Goal: Task Accomplishment & Management: Complete application form

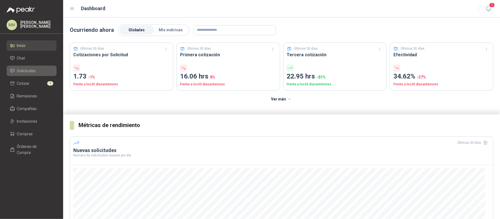
click at [38, 67] on link "Solicitudes" at bounding box center [32, 71] width 50 height 10
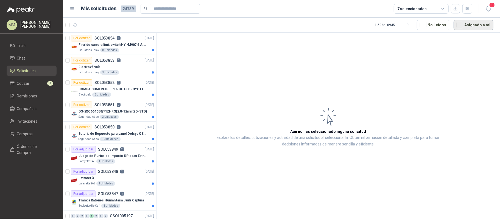
click at [465, 24] on button "Asignado a mi" at bounding box center [474, 25] width 40 height 10
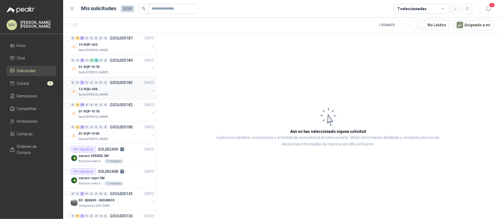
click at [151, 90] on button "button" at bounding box center [153, 91] width 4 height 4
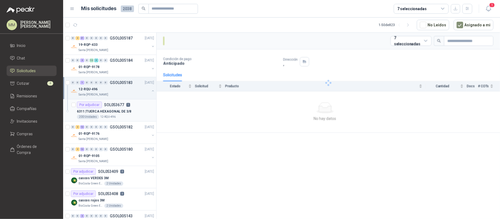
click at [131, 108] on div "Por adjudicar SOL053677 1" at bounding box center [115, 105] width 77 height 7
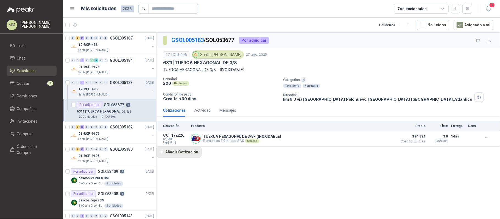
click at [189, 155] on button "Añadir Cotización" at bounding box center [179, 152] width 45 height 11
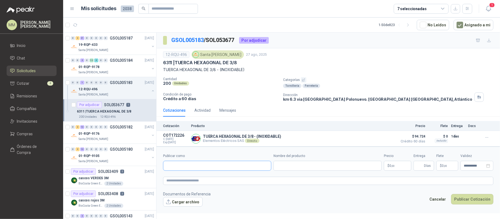
click at [216, 171] on input "Publicar como" at bounding box center [217, 165] width 108 height 9
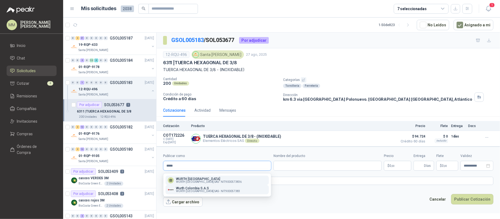
type input "*****"
click at [212, 188] on p "Wurth Colombia S.A.S" at bounding box center [208, 188] width 64 height 3
type input "**********"
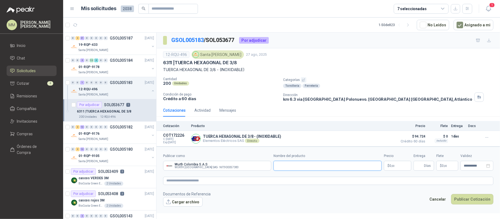
click at [301, 168] on input "Nombre del producto" at bounding box center [327, 166] width 108 height 10
paste input "**********"
type input "**********"
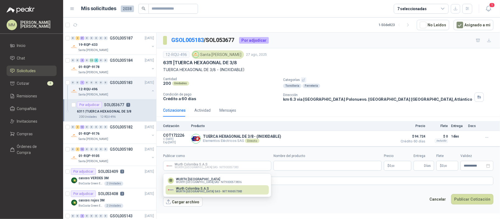
click at [222, 188] on p "Wurth Colombia S.A.S" at bounding box center [209, 188] width 66 height 3
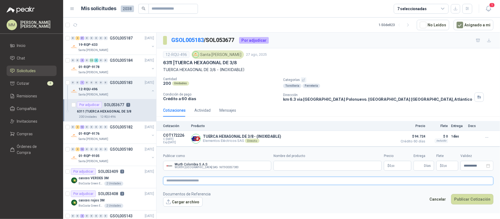
click at [270, 183] on textarea at bounding box center [328, 181] width 330 height 8
paste textarea "**********"
type textarea "**********"
click at [296, 166] on input "Nombre del producto" at bounding box center [327, 166] width 108 height 10
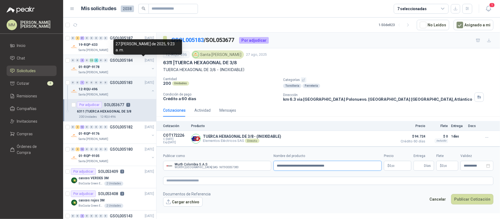
type input "**********"
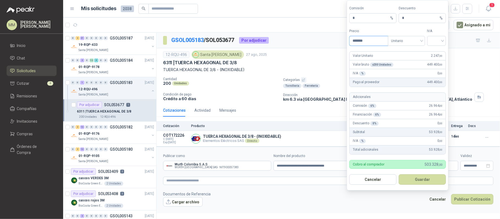
type input "*******"
click at [441, 37] on input "search" at bounding box center [437, 40] width 12 height 8
click at [436, 47] on div "19%" at bounding box center [436, 51] width 17 height 9
click at [419, 181] on button "Guardar" at bounding box center [422, 179] width 47 height 10
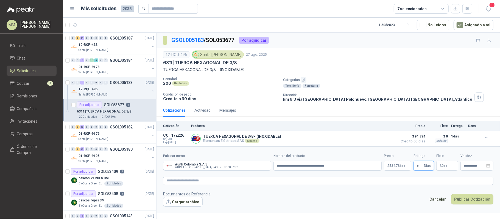
type input "*"
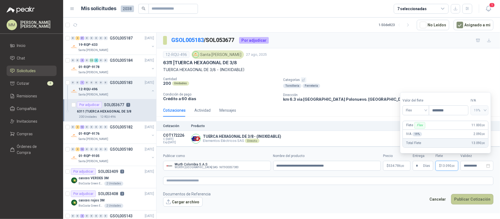
type input "********"
click at [465, 200] on button "Publicar Cotización" at bounding box center [472, 199] width 42 height 10
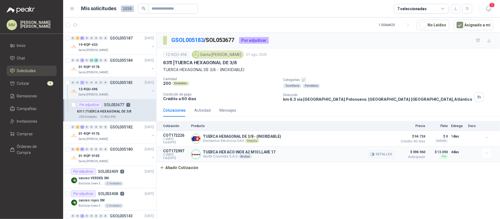
click at [257, 152] on p "TUERCA HEX ACO INOX A2 M10 LLAVE 17" at bounding box center [239, 152] width 72 height 4
copy p "TUERCA HEX ACO INOX A2 M10 LLAVE 17"
click at [185, 62] on p "6311 | TUERCA HEXAGONAL DE 3/8" at bounding box center [200, 63] width 74 height 6
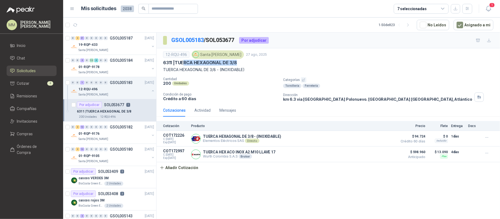
drag, startPoint x: 185, startPoint y: 62, endPoint x: 240, endPoint y: 62, distance: 54.9
click at [240, 62] on div "6311 | TUERCA HEXAGONAL DE 3/8" at bounding box center [328, 63] width 330 height 6
click at [171, 67] on p "TUERCA HEXAGONAL DE 3/8 - (INOXIDABLE)" at bounding box center [328, 70] width 330 height 6
click at [172, 71] on p "TUERCA HEXAGONAL DE 3/8 - (INOXIDABLE)" at bounding box center [328, 70] width 330 height 6
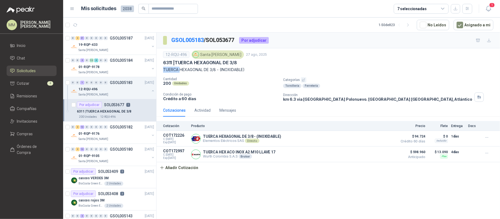
click at [172, 71] on p "TUERCA HEXAGONAL DE 3/8 - (INOXIDABLE)" at bounding box center [328, 70] width 330 height 6
copy p "TUERCA HEXAGONAL DE 3/8 - (INOXIDABLE)"
click at [488, 9] on icon "button" at bounding box center [488, 8] width 7 height 7
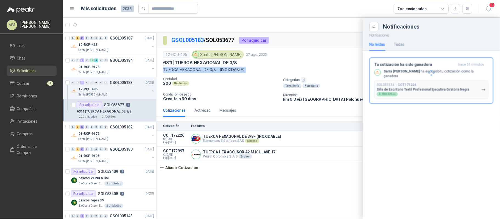
click at [408, 83] on div at bounding box center [431, 72] width 137 height 83
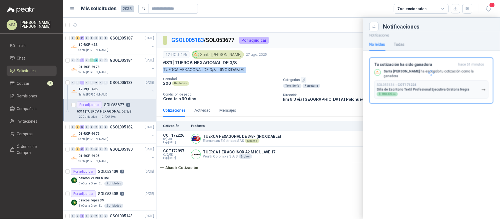
click at [408, 83] on div at bounding box center [431, 72] width 137 height 83
click at [402, 89] on p "Silla de Escritorio Textil Profesional Ejecutiva Giratoria Negra" at bounding box center [423, 90] width 93 height 4
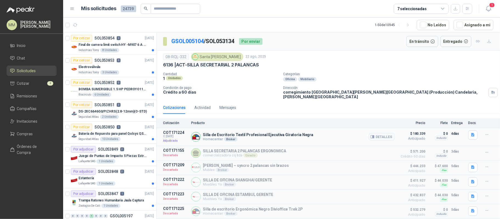
click at [371, 136] on icon "button" at bounding box center [373, 137] width 4 height 3
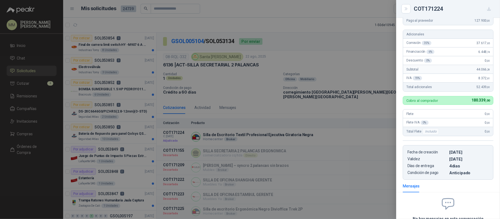
scroll to position [97, 0]
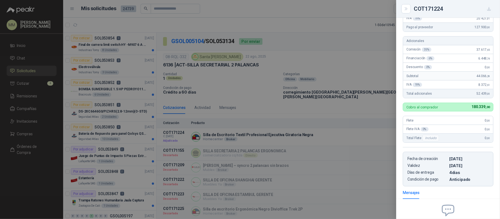
click at [374, 68] on div at bounding box center [250, 109] width 500 height 219
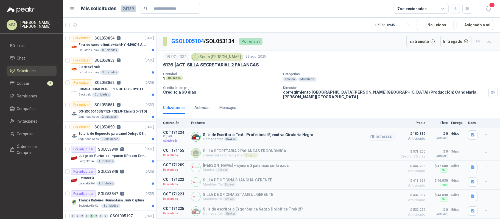
click at [292, 133] on p "Silla de Escritorio Textil Profesional Ejecutiva Giratoria Negra" at bounding box center [258, 135] width 110 height 4
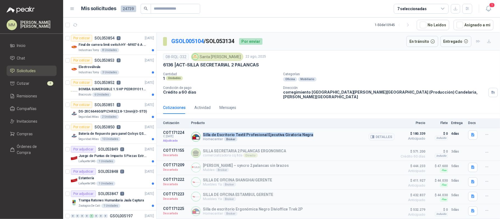
click at [292, 133] on p "Silla de Escritorio Textil Profesional Ejecutiva Giratoria Negra" at bounding box center [258, 135] width 110 height 4
click at [221, 42] on p "GSOL005104 / SOL053134" at bounding box center [202, 41] width 63 height 9
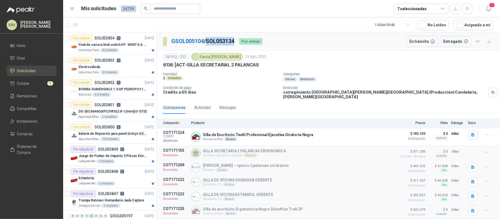
click at [221, 42] on p "GSOL005104 / SOL053134" at bounding box center [202, 41] width 63 height 9
copy p "SOL053134"
click at [492, 7] on span "1" at bounding box center [492, 4] width 6 height 5
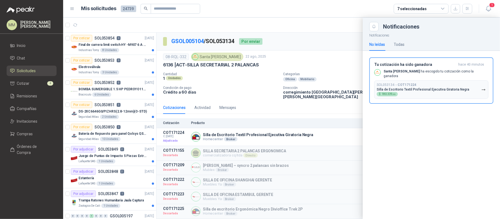
click at [332, 41] on div at bounding box center [281, 119] width 437 height 202
